Goal: Task Accomplishment & Management: Manage account settings

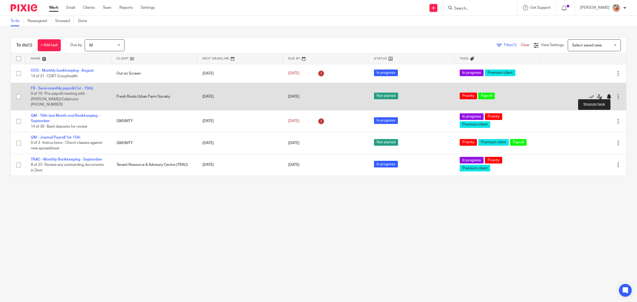
click at [607, 94] on div at bounding box center [609, 96] width 5 height 5
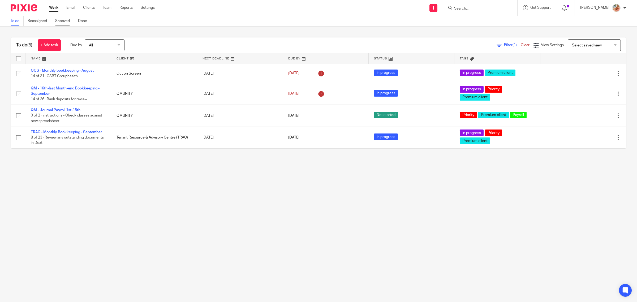
click at [59, 23] on link "Snoozed" at bounding box center [64, 21] width 19 height 10
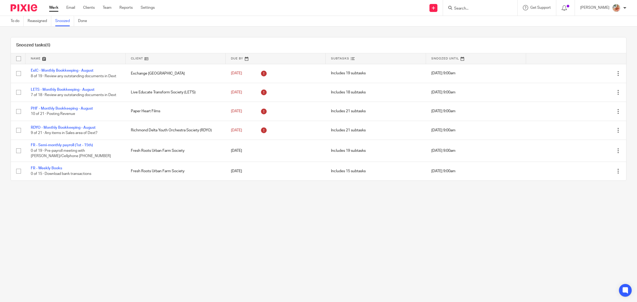
click at [51, 8] on link "Work" at bounding box center [53, 7] width 9 height 5
